Goal: Information Seeking & Learning: Check status

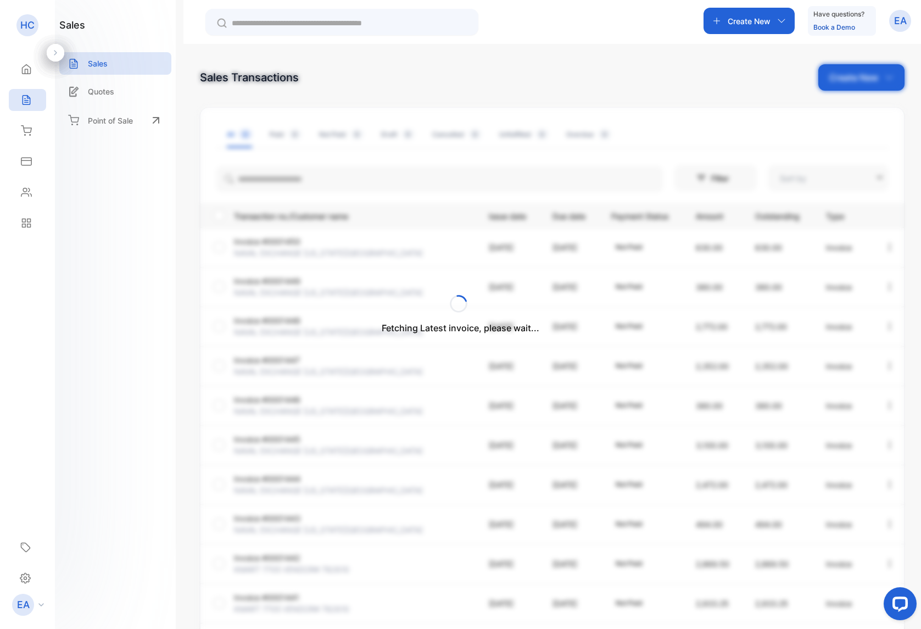
type input "**********"
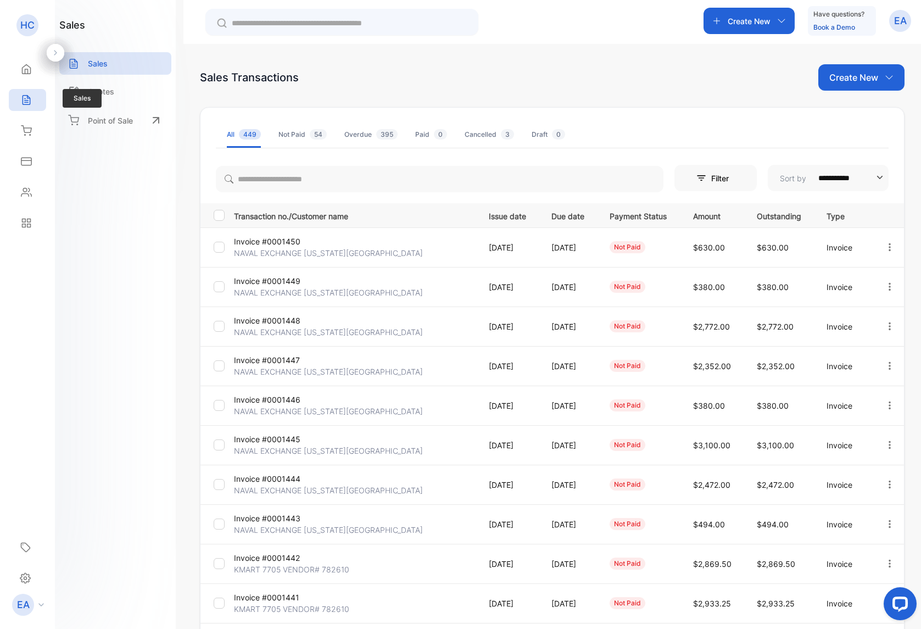
click at [272, 401] on p "Invoice #0001446" at bounding box center [274, 400] width 80 height 12
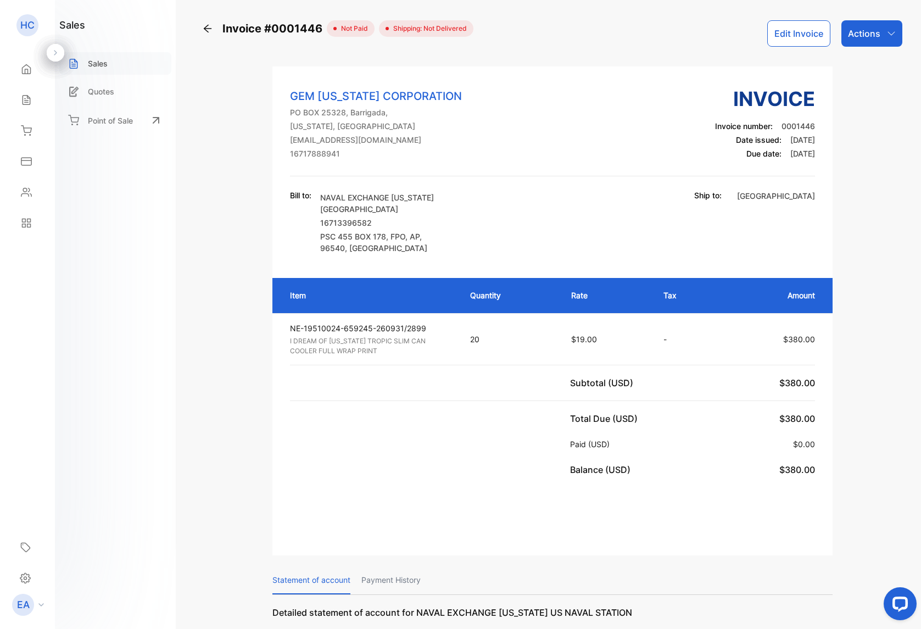
click at [86, 63] on div "Sales" at bounding box center [115, 63] width 112 height 23
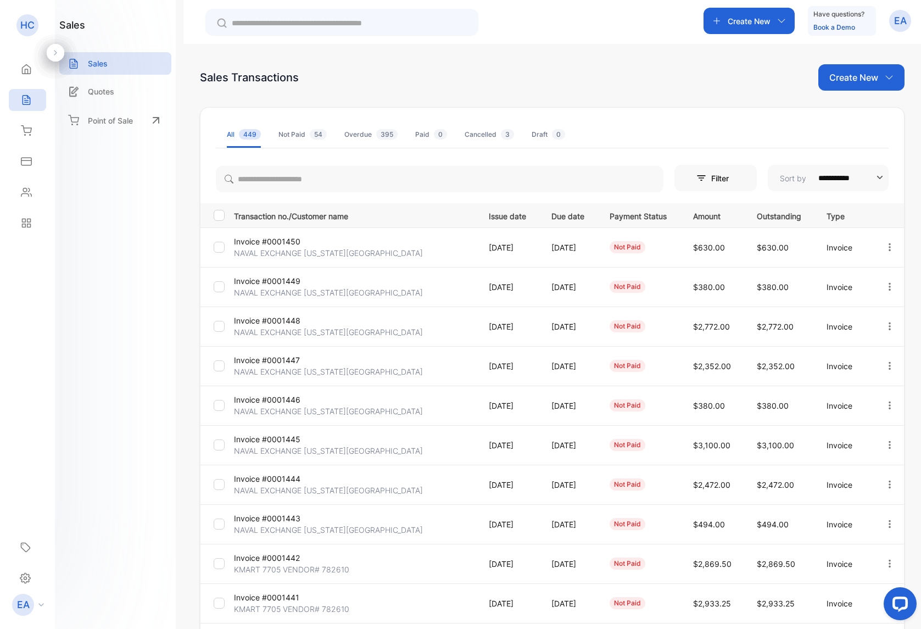
click at [245, 368] on p "NAVAL EXCHANGE [US_STATE][GEOGRAPHIC_DATA]" at bounding box center [328, 372] width 189 height 12
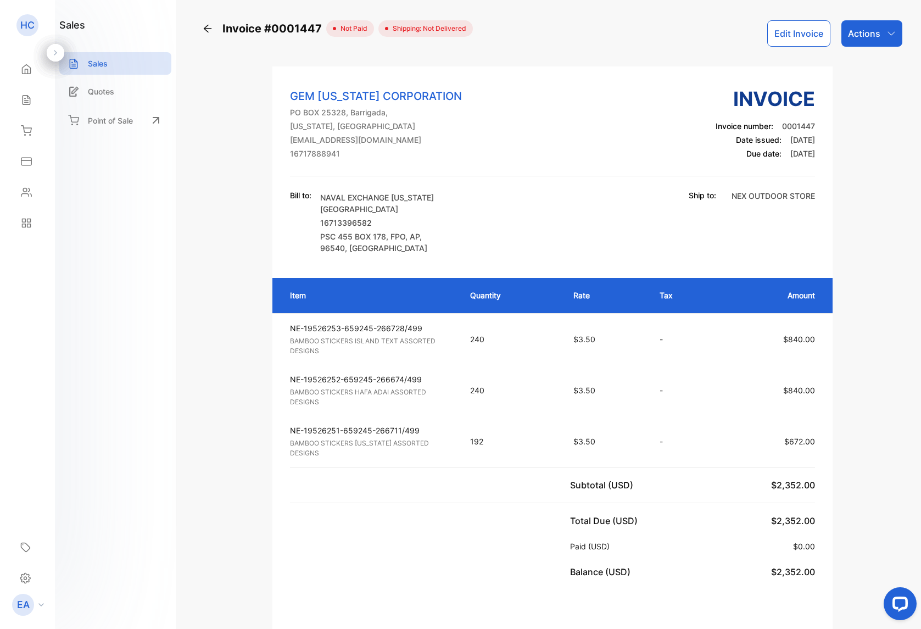
click at [95, 61] on p "Sales" at bounding box center [98, 64] width 20 height 12
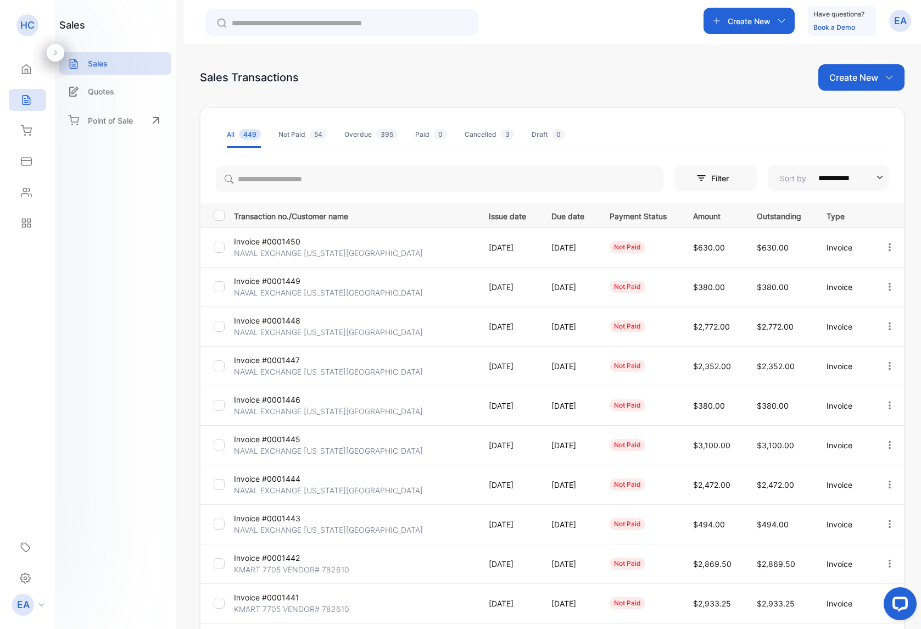
click at [284, 328] on p "NAVAL EXCHANGE [US_STATE][GEOGRAPHIC_DATA]" at bounding box center [328, 332] width 189 height 12
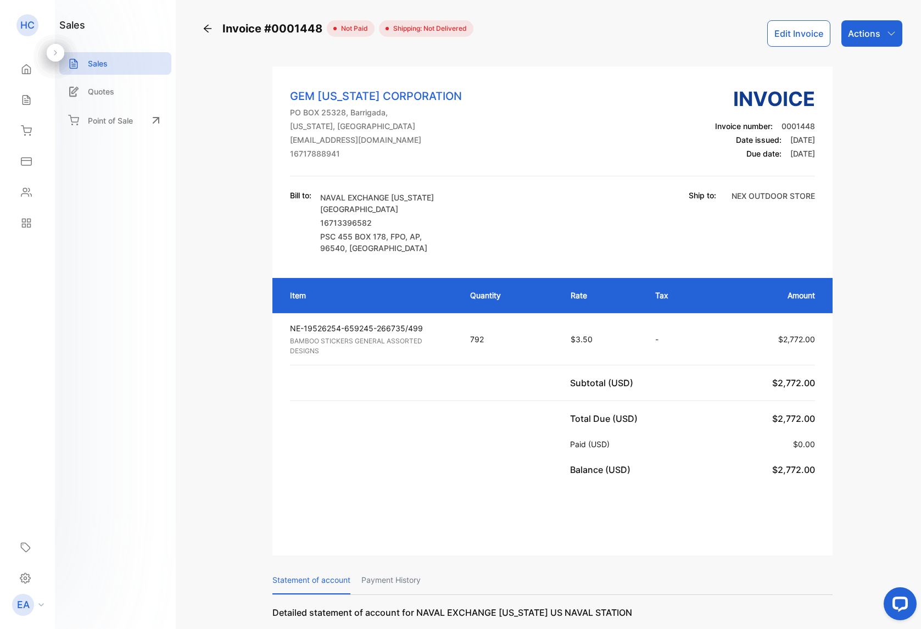
click at [74, 70] on div "Sales" at bounding box center [115, 63] width 112 height 23
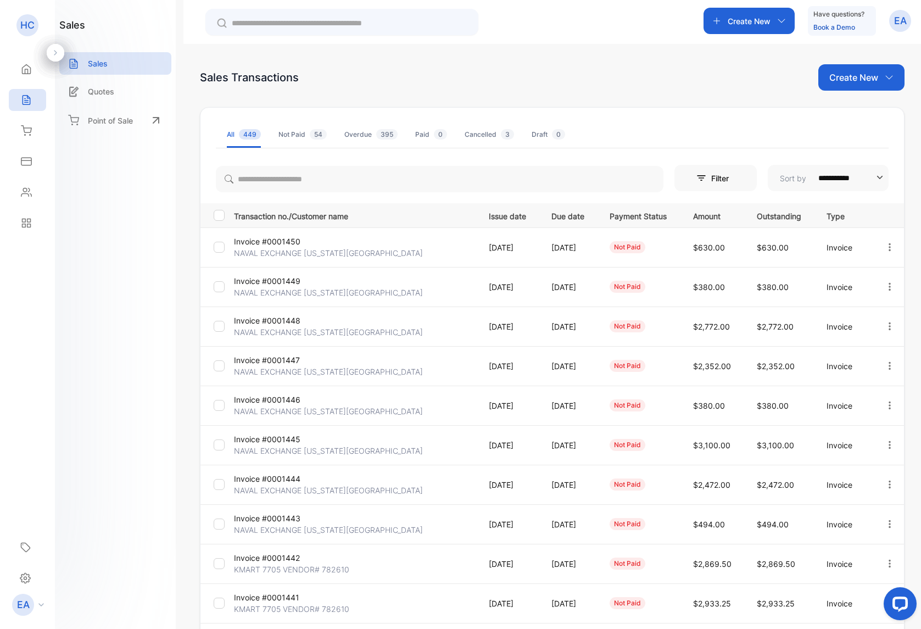
click at [264, 298] on p "NAVAL EXCHANGE [US_STATE][GEOGRAPHIC_DATA]" at bounding box center [328, 293] width 189 height 12
click at [264, 297] on p "NAVAL EXCHANGE [US_STATE][GEOGRAPHIC_DATA]" at bounding box center [328, 293] width 189 height 12
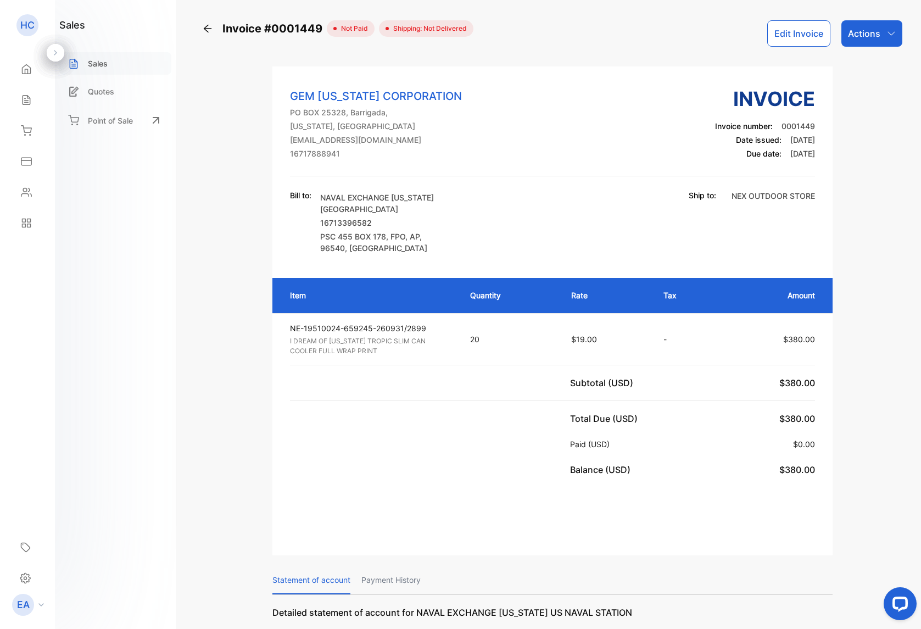
drag, startPoint x: 16, startPoint y: 327, endPoint x: 81, endPoint y: 66, distance: 268.3
click at [81, 66] on div "Sales" at bounding box center [115, 63] width 112 height 23
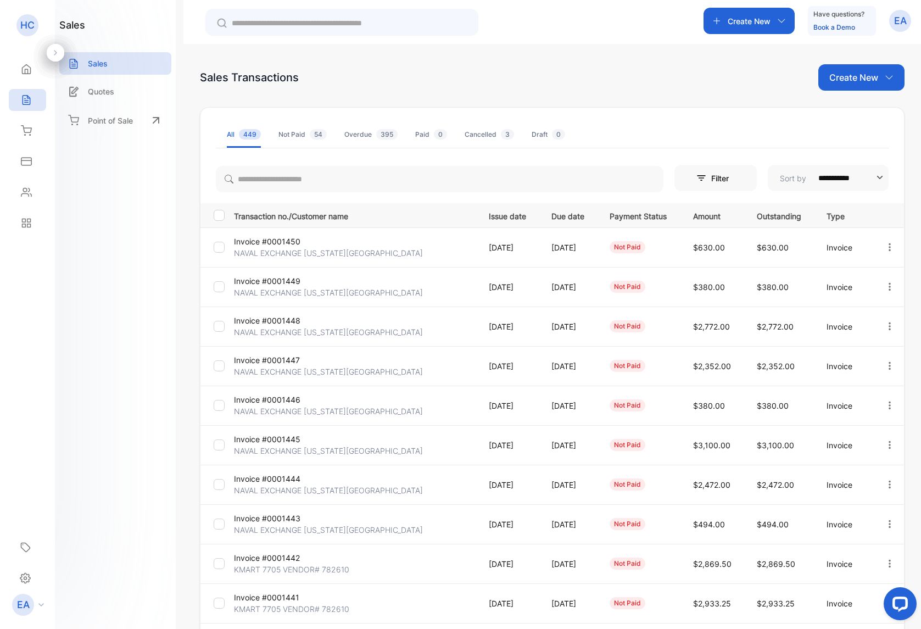
click at [278, 249] on p "NAVAL EXCHANGE [US_STATE][GEOGRAPHIC_DATA]" at bounding box center [328, 253] width 189 height 12
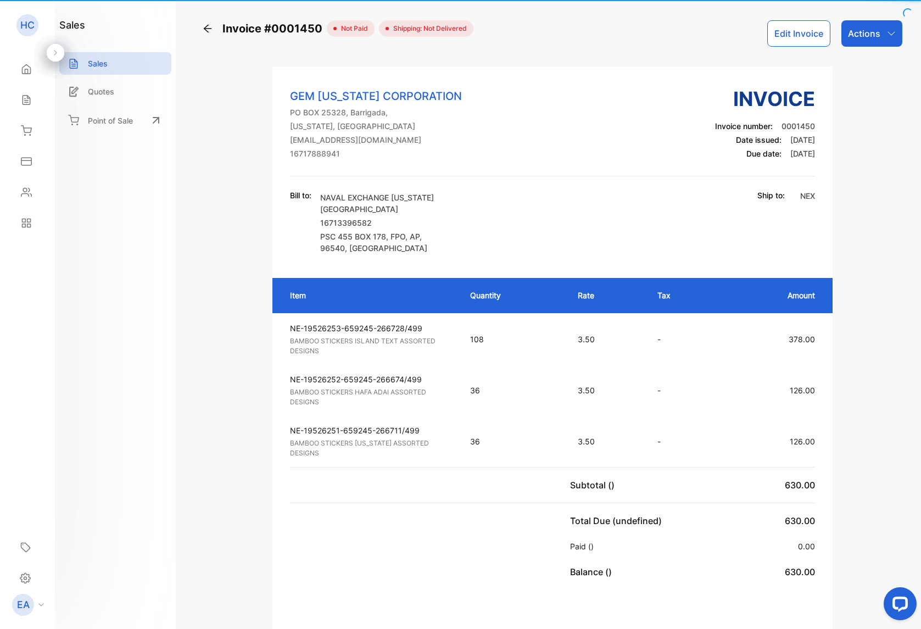
click at [278, 249] on div "GEM [US_STATE] CORPORATION PO BOX 25328, [GEOGRAPHIC_DATA], [US_STATE], [GEOGRA…" at bounding box center [552, 169] width 560 height 170
